Goal: Navigation & Orientation: Find specific page/section

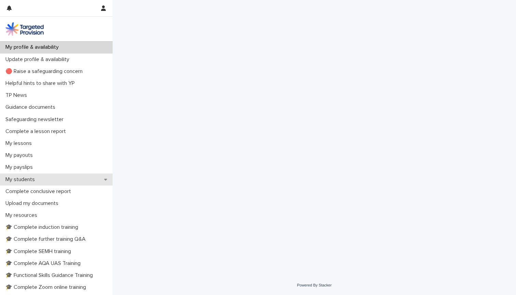
click at [25, 179] on p "My students" at bounding box center [22, 179] width 38 height 6
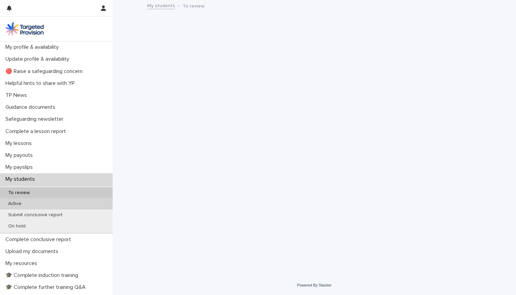
click at [19, 203] on p "Active" at bounding box center [15, 204] width 24 height 6
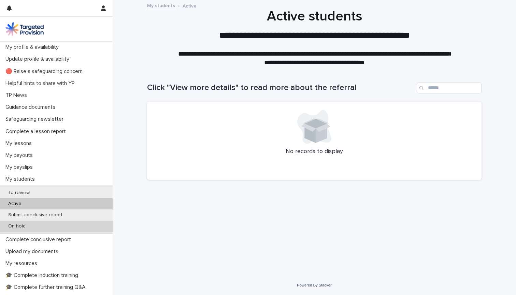
click at [20, 226] on p "On hold" at bounding box center [17, 226] width 28 height 6
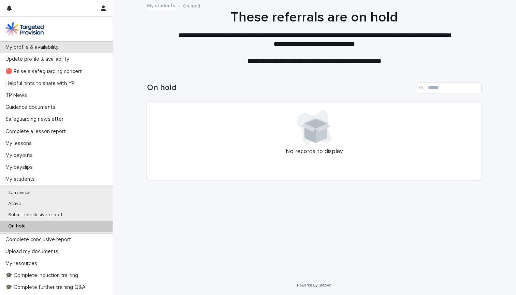
click at [31, 49] on p "My profile & availability" at bounding box center [33, 47] width 61 height 6
